Goal: Task Accomplishment & Management: Use online tool/utility

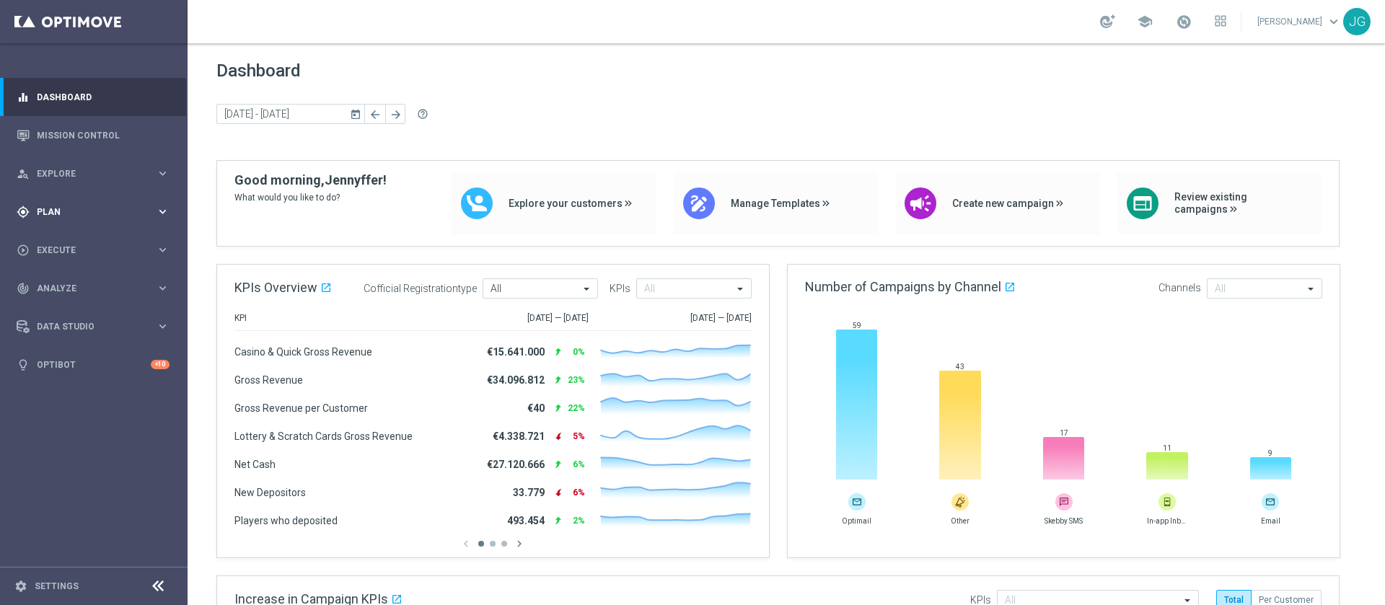
click at [77, 212] on span "Plan" at bounding box center [96, 212] width 119 height 9
click at [75, 283] on span "Templates" at bounding box center [89, 285] width 103 height 9
click at [59, 304] on link "Optimail" at bounding box center [97, 307] width 105 height 12
